Goal: Find specific page/section: Find specific page/section

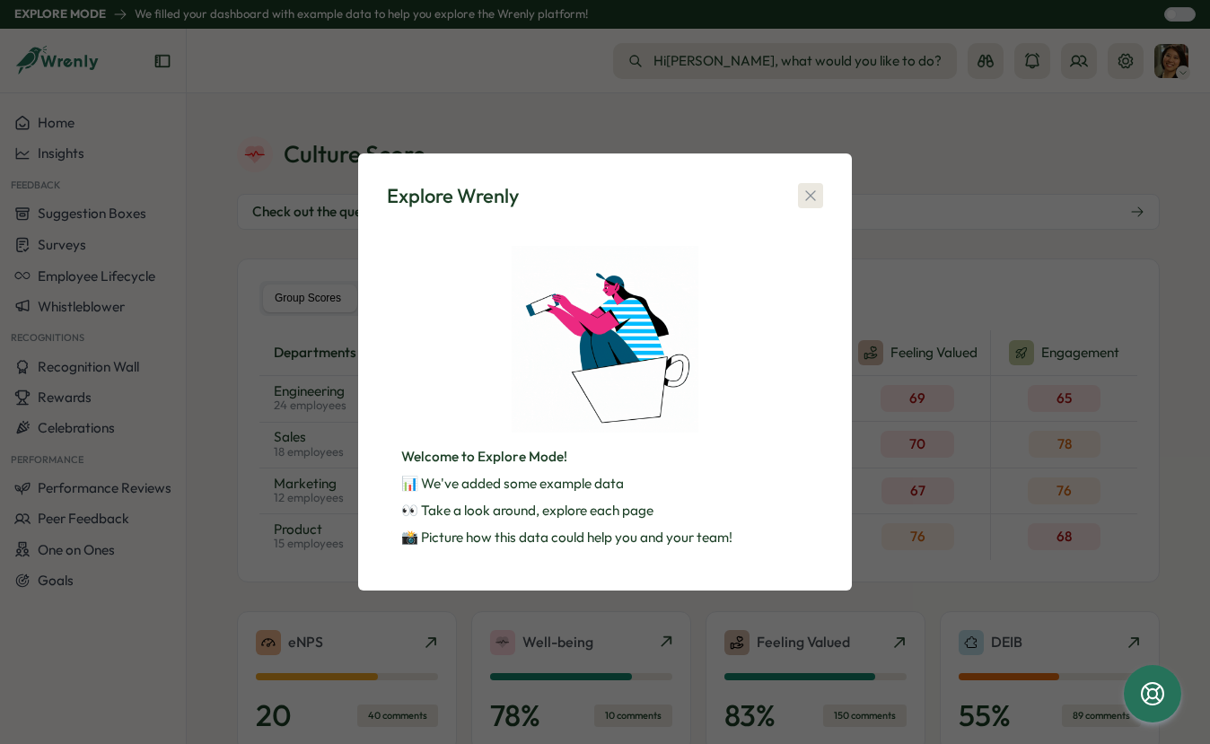
click at [808, 198] on icon "button" at bounding box center [810, 196] width 18 height 18
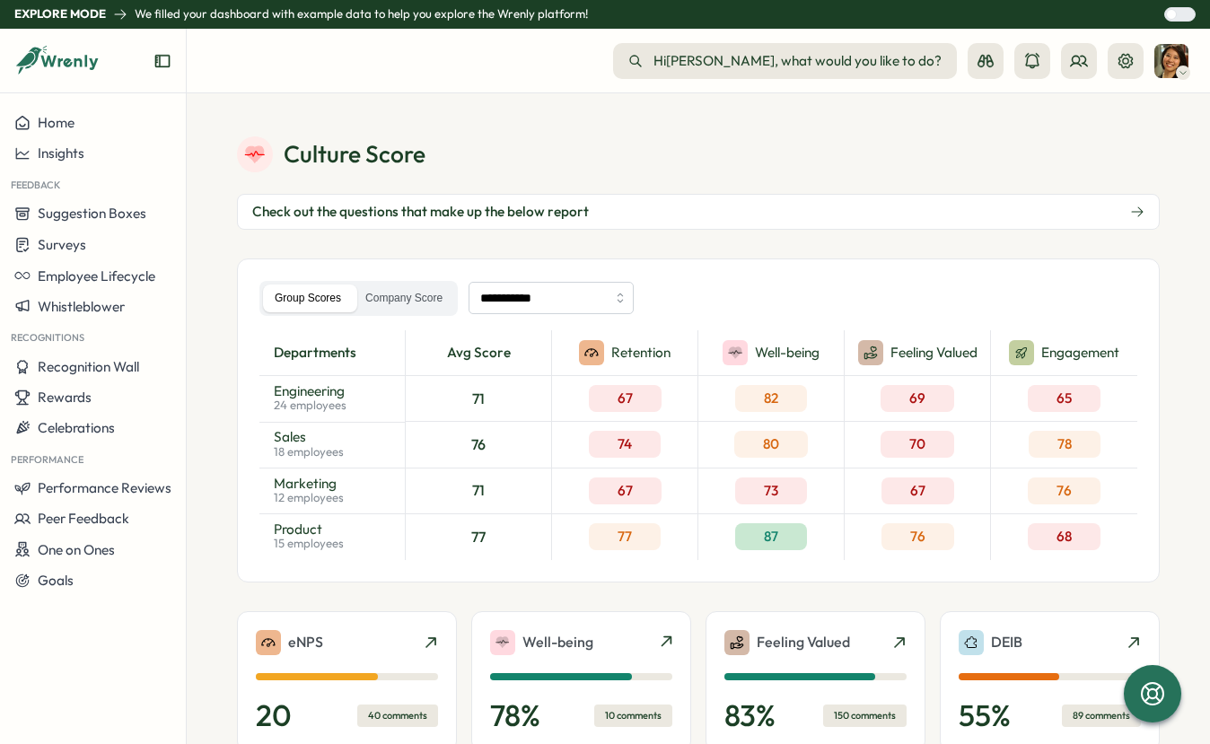
click at [1167, 66] on img at bounding box center [1171, 61] width 34 height 34
click at [68, 124] on span "Home" at bounding box center [56, 122] width 37 height 17
click at [66, 49] on icon at bounding box center [57, 61] width 86 height 31
click at [66, 52] on icon at bounding box center [57, 61] width 86 height 31
click at [64, 62] on icon at bounding box center [57, 61] width 86 height 31
